Goal: Find specific page/section: Find specific page/section

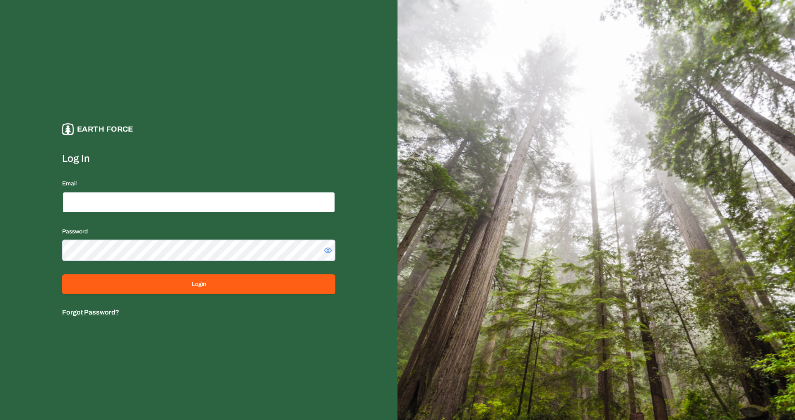
type input "**********"
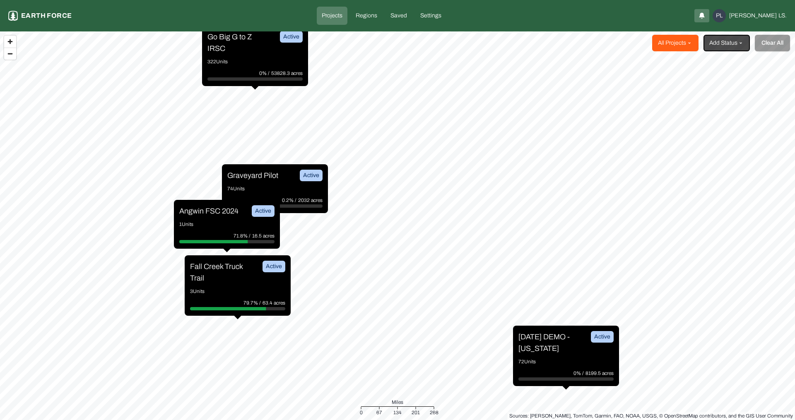
click at [684, 42] on html "Projects Earth force Projects Regions Saved Settings PL [PERSON_NAME] LS. All P…" at bounding box center [397, 210] width 795 height 420
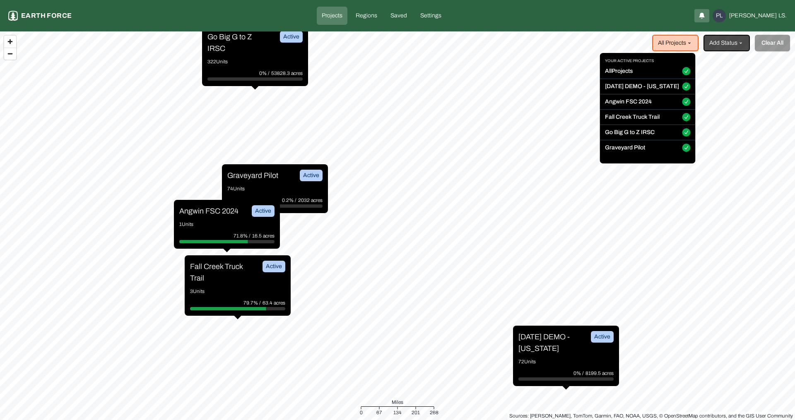
click at [249, 289] on html "Projects Earth force Projects Regions Saved Settings PL [PERSON_NAME] LS. All P…" at bounding box center [397, 210] width 795 height 420
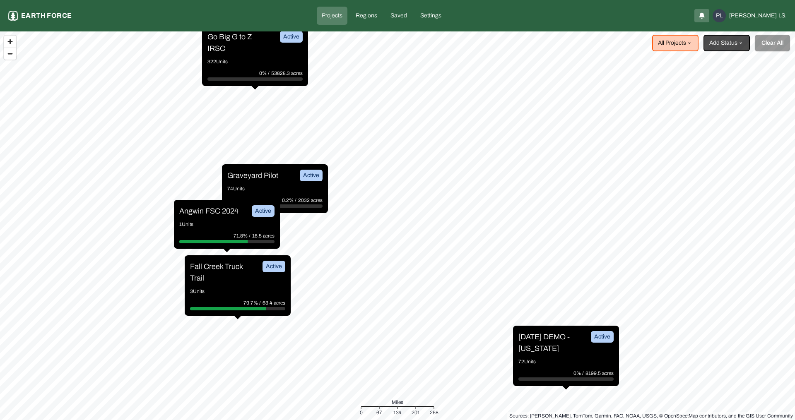
click at [261, 181] on p "Graveyard Pilot" at bounding box center [252, 176] width 51 height 12
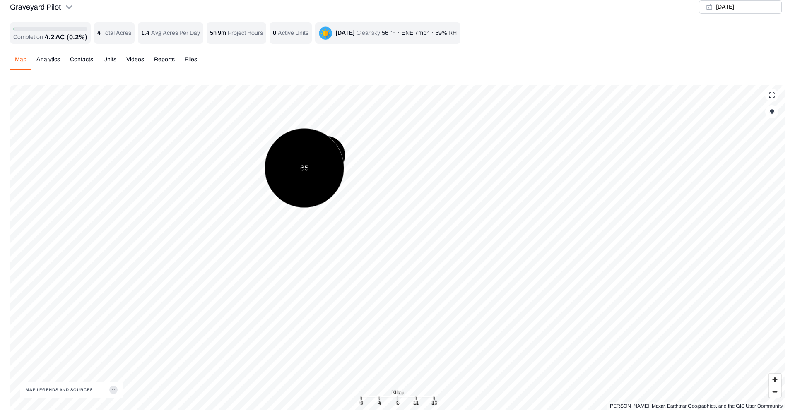
scroll to position [3, 0]
click at [113, 388] on icon "button" at bounding box center [113, 390] width 8 height 8
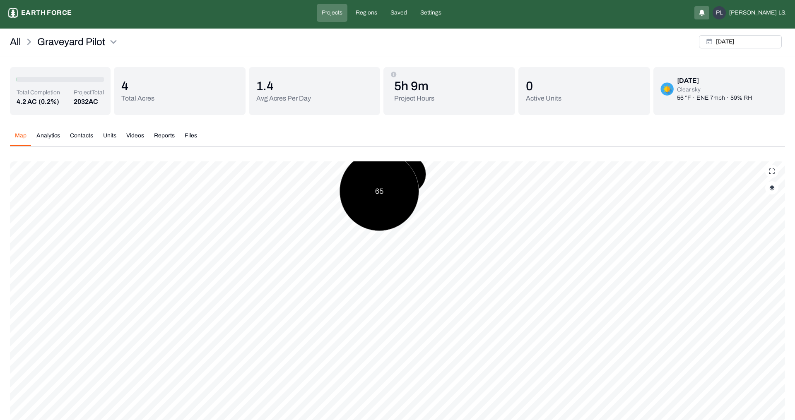
scroll to position [0, 0]
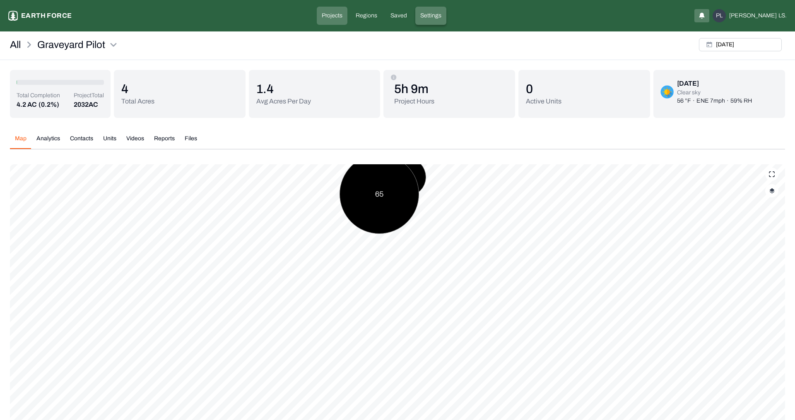
click at [440, 14] on p "Settings" at bounding box center [430, 16] width 21 height 8
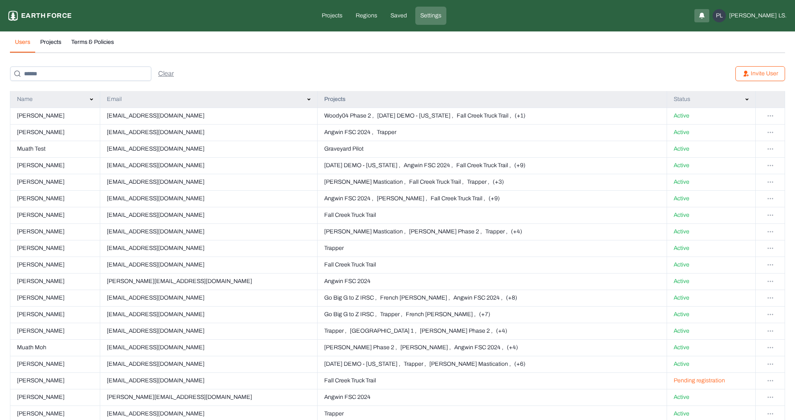
click at [778, 165] on td at bounding box center [770, 165] width 29 height 17
click at [771, 165] on html "Settings Earth force Projects Regions Saved Settings PL [PERSON_NAME] LS. Users…" at bounding box center [397, 382] width 795 height 764
click at [764, 198] on div "Edit Account" at bounding box center [768, 197] width 42 height 13
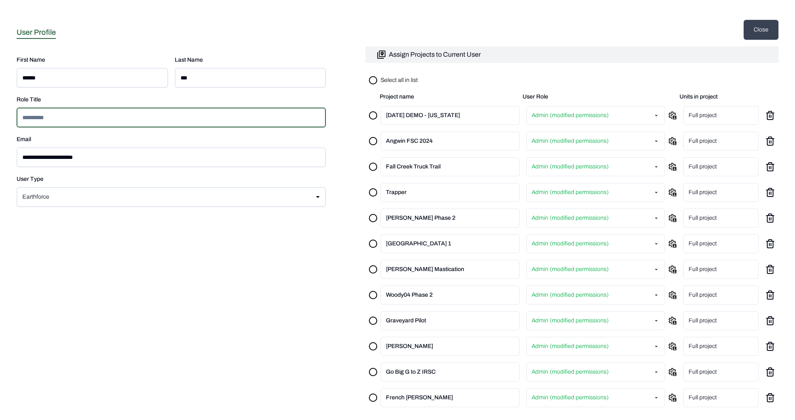
click at [90, 116] on input at bounding box center [171, 118] width 309 height 20
type input "*"
type input "**"
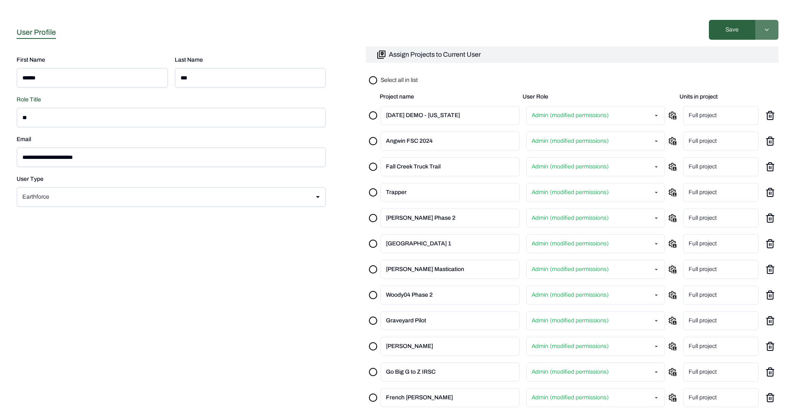
click at [768, 33] on html "**********" at bounding box center [397, 36] width 795 height 73
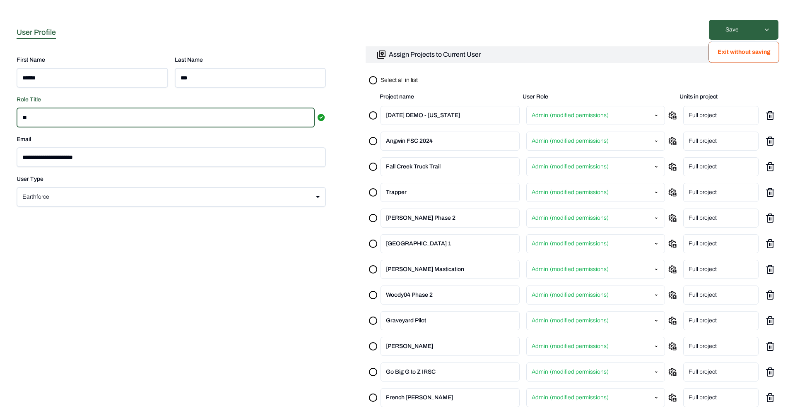
click at [639, 29] on html "**********" at bounding box center [397, 36] width 795 height 73
click at [768, 30] on html "**********" at bounding box center [397, 36] width 795 height 73
click at [759, 54] on button "Exit without saving" at bounding box center [743, 53] width 71 height 22
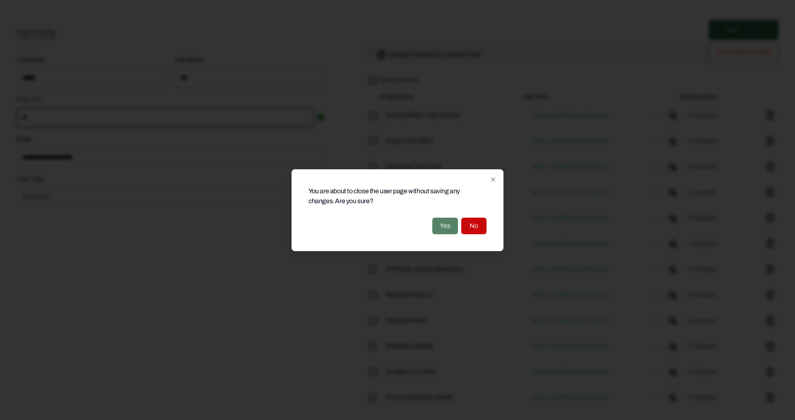
click at [449, 225] on button "Yes" at bounding box center [445, 226] width 26 height 17
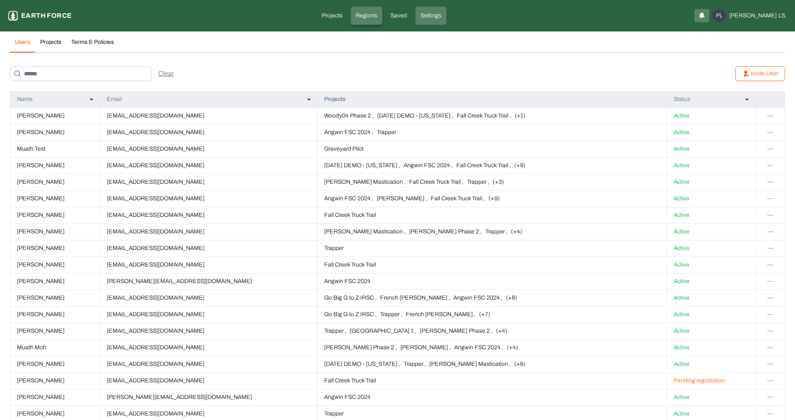
click at [377, 19] on p "Regions" at bounding box center [367, 16] width 22 height 8
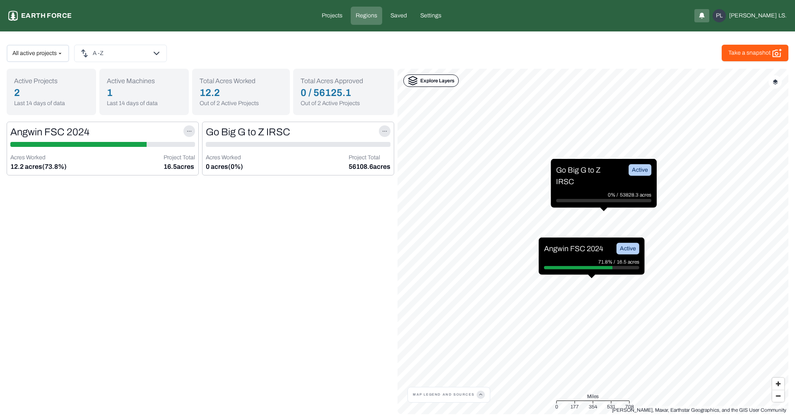
click at [416, 84] on icon at bounding box center [413, 81] width 10 height 10
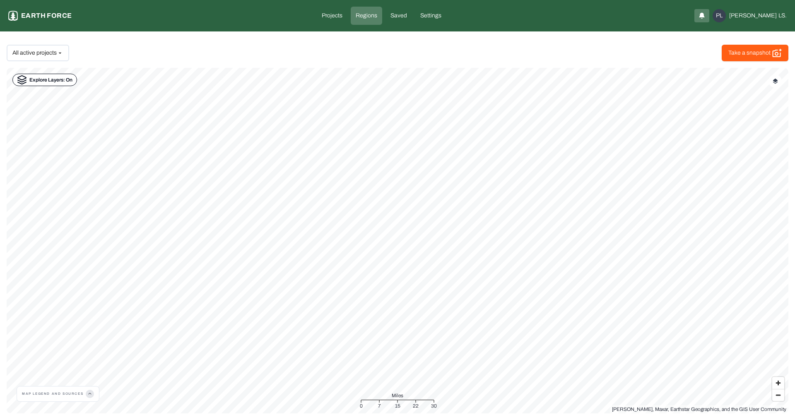
click at [90, 394] on icon "button" at bounding box center [90, 394] width 8 height 8
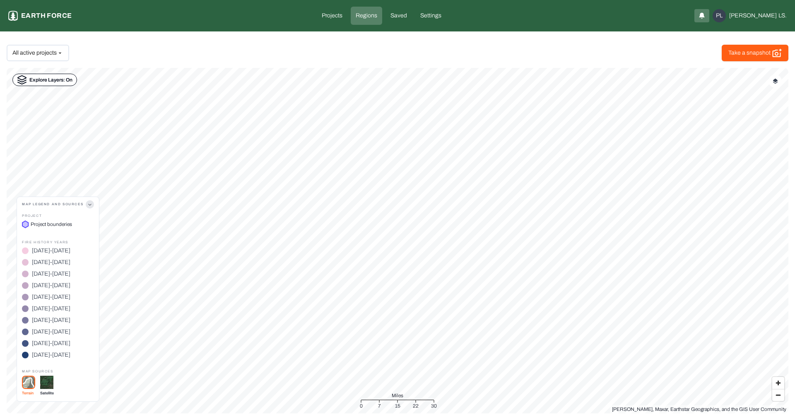
click at [44, 204] on button "Map Legend and sources" at bounding box center [58, 204] width 72 height 15
click at [44, 204] on div "[PERSON_NAME], Earthstar Geographics, and the GIS User Community Explore Layers…" at bounding box center [398, 241] width 782 height 346
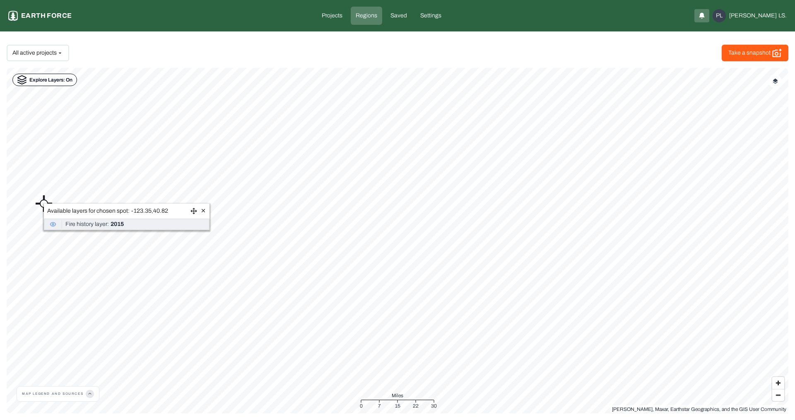
click at [75, 393] on button "Map Legend and sources" at bounding box center [58, 394] width 72 height 15
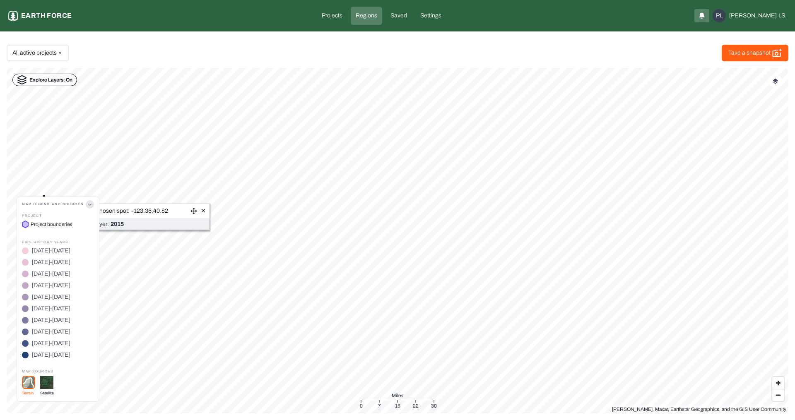
drag, startPoint x: 84, startPoint y: 205, endPoint x: 27, endPoint y: 204, distance: 57.1
click at [27, 204] on button "Map Legend and sources" at bounding box center [58, 204] width 72 height 15
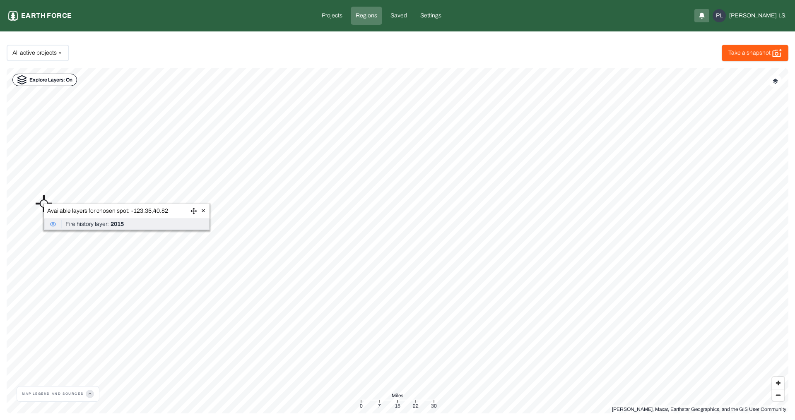
drag, startPoint x: 23, startPoint y: 393, endPoint x: 99, endPoint y: 398, distance: 75.5
click at [99, 398] on div "Map Legend and sources" at bounding box center [58, 394] width 83 height 16
click at [68, 392] on button "Map Legend and sources" at bounding box center [58, 394] width 72 height 15
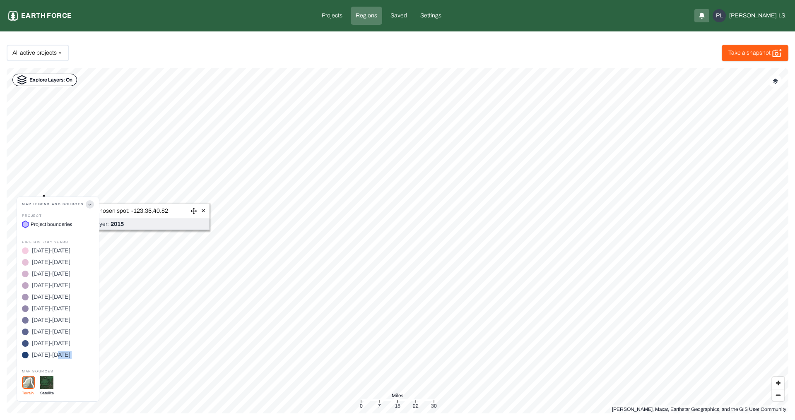
click at [68, 392] on div "PROJECT Project bounderies Fire History Years [DATE]-[DATE] [DATE]-[DATE] [DATE…" at bounding box center [58, 307] width 72 height 190
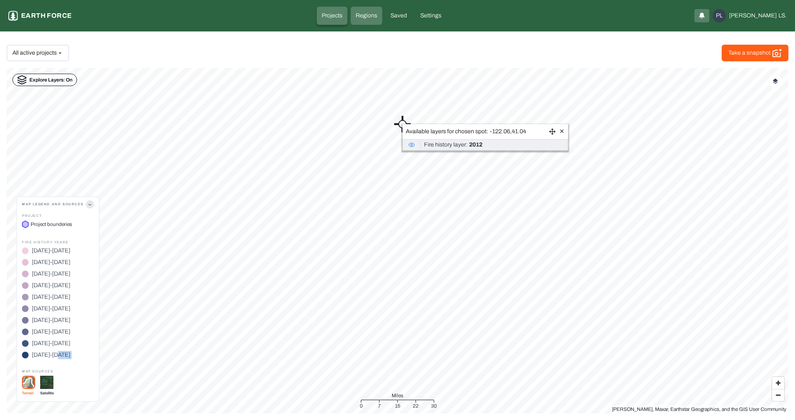
click at [347, 16] on link "Projects" at bounding box center [332, 16] width 31 height 18
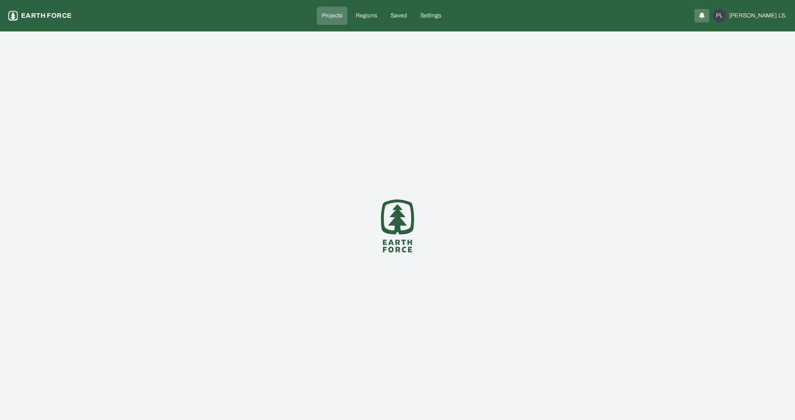
click at [569, 136] on div "/* .letters { fill: #53c047; } .tree { fill: #0f38a7; } */ @keyframes colorChan…" at bounding box center [397, 225] width 795 height 389
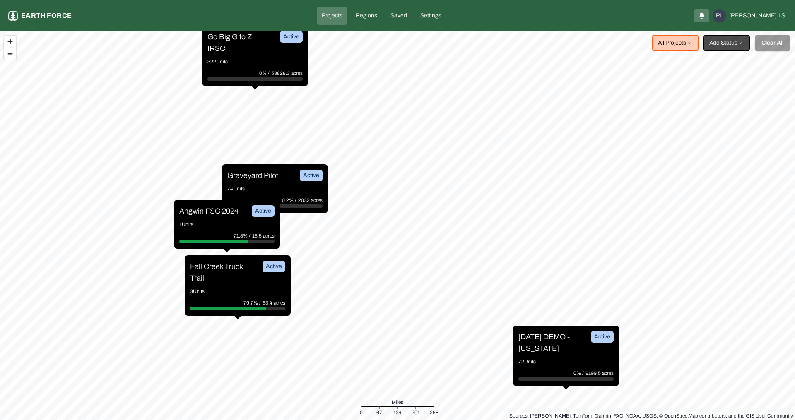
click at [246, 268] on p "Fall Creek Truck Trail" at bounding box center [221, 272] width 62 height 23
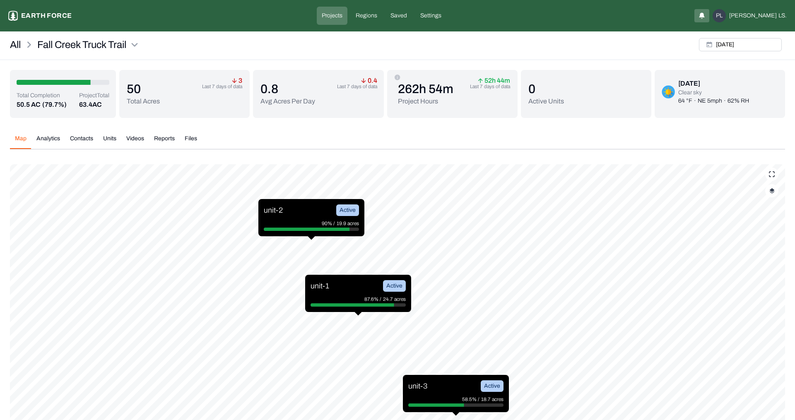
click at [163, 141] on button "Reports" at bounding box center [164, 142] width 31 height 14
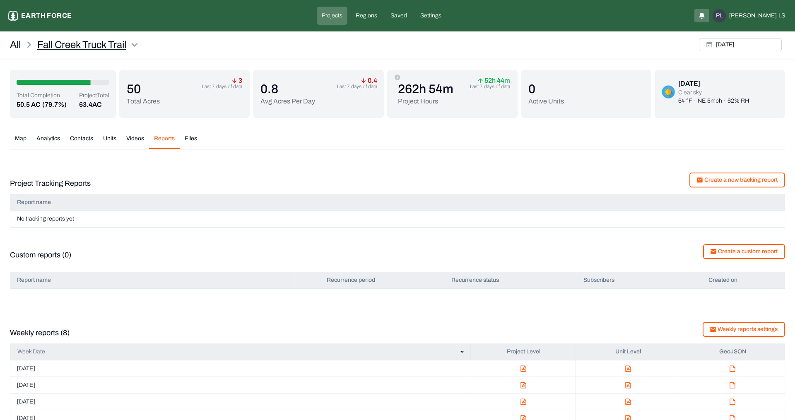
click at [130, 46] on html "Fall Creek Truck Trail Earth force Projects Regions Saved Settings PL Philip LS…" at bounding box center [397, 251] width 795 height 503
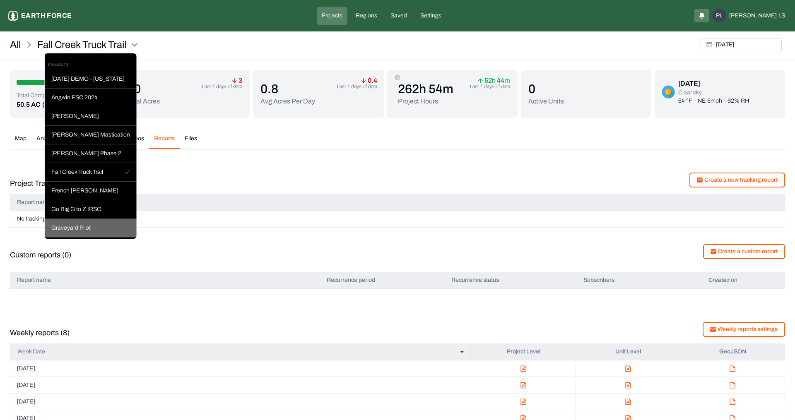
click at [113, 228] on div "Graveyard Pilot" at bounding box center [91, 228] width 92 height 19
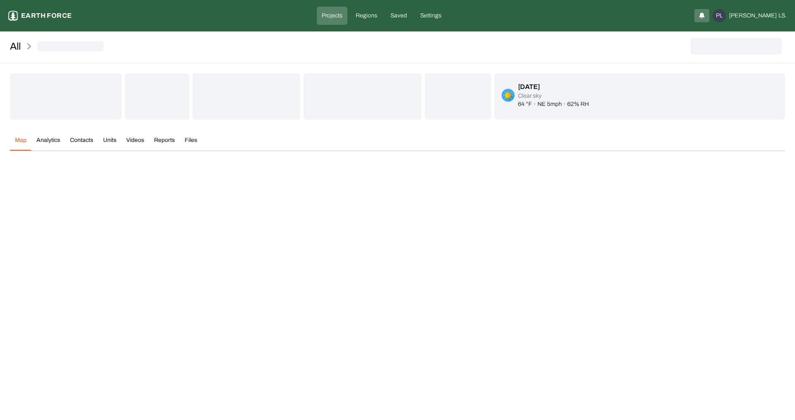
click at [164, 146] on button "Reports" at bounding box center [164, 143] width 31 height 14
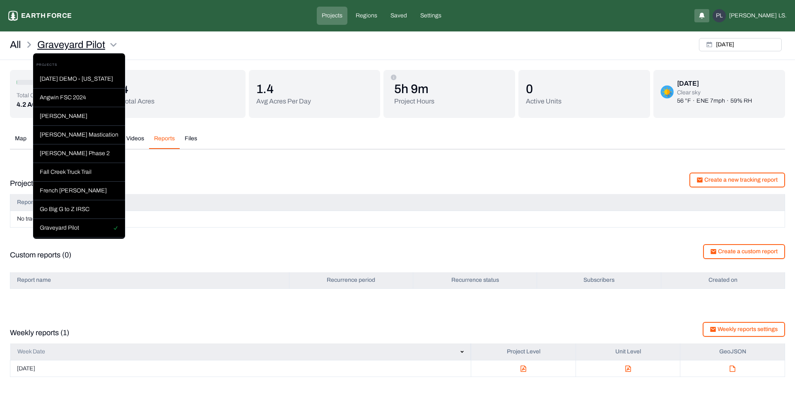
click at [113, 38] on html "Graveyard Pilot Earth force Projects Regions Saved Settings PL Philip LS. All G…" at bounding box center [397, 193] width 795 height 387
click at [89, 80] on div "[DATE] DEMO - [US_STATE]" at bounding box center [79, 79] width 92 height 19
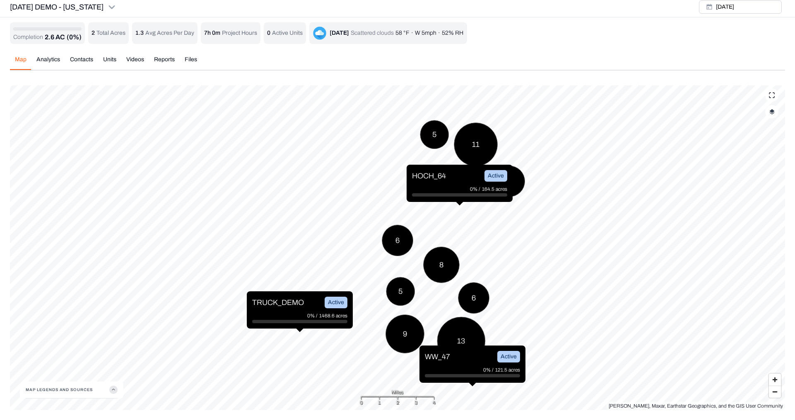
scroll to position [3, 0]
click at [113, 390] on icon "button" at bounding box center [113, 390] width 8 height 8
click at [115, 363] on icon "button" at bounding box center [113, 364] width 8 height 8
click at [414, 75] on div "Map Analytics Contacts Units Videos Reports Files Tue, Jul, 15, 2025 6 TRUCK_DE…" at bounding box center [397, 229] width 775 height 361
